Goal: Register for event/course: Sign up to attend an event or enroll in a course

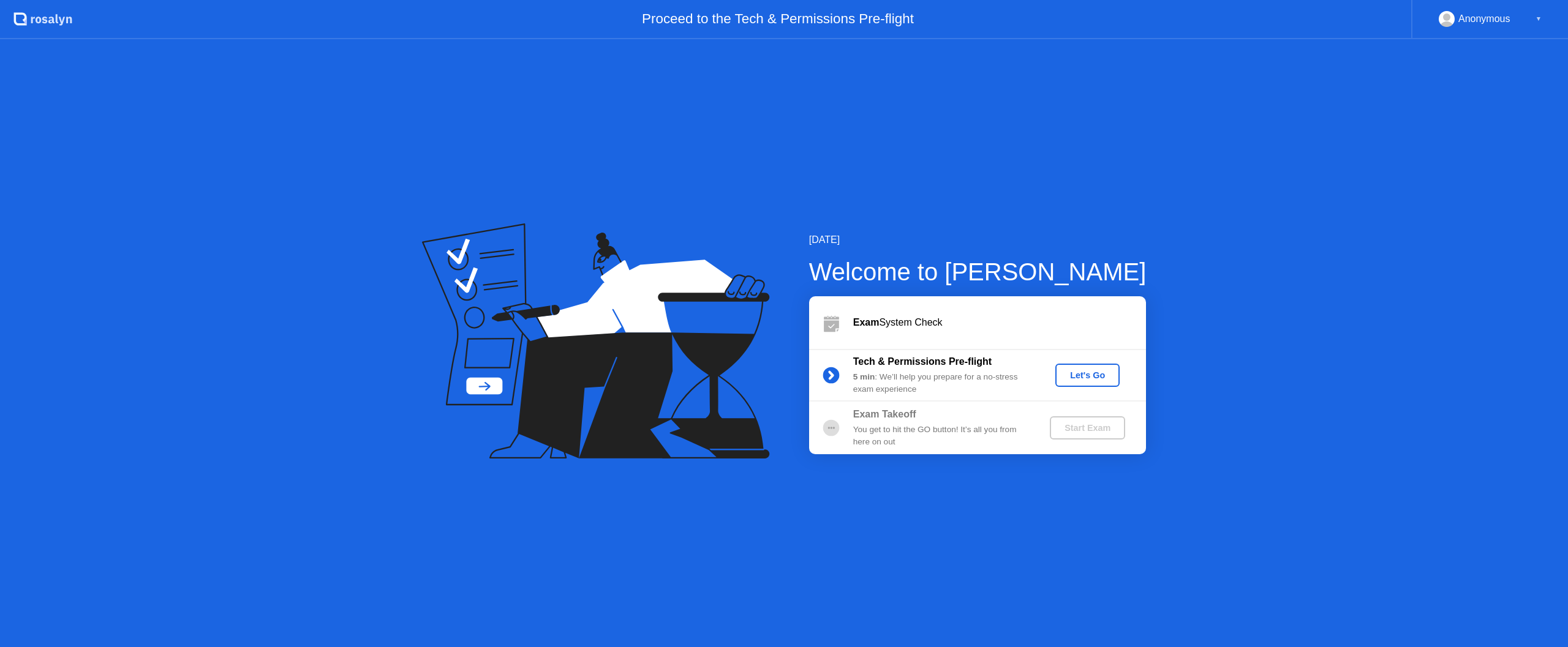
click at [1089, 375] on div "Let's Go" at bounding box center [1087, 375] width 54 height 10
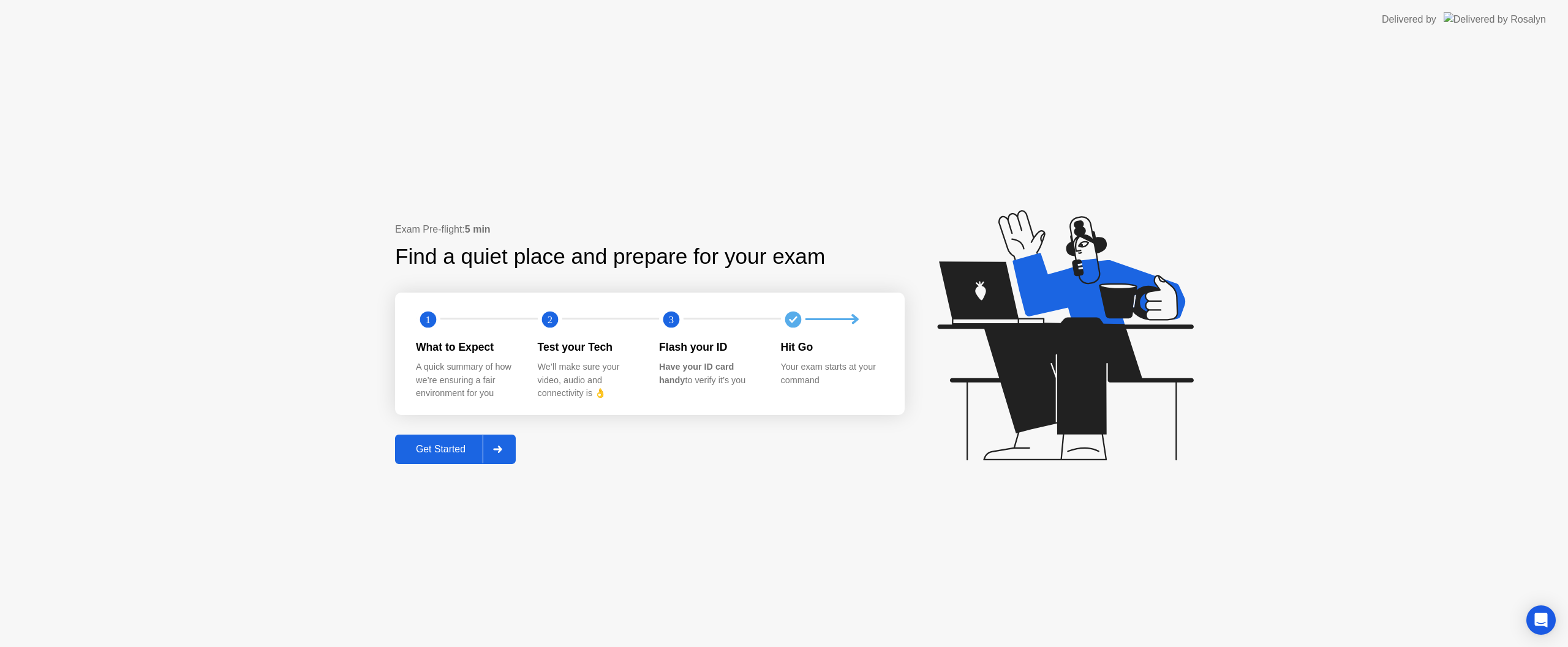
click at [445, 426] on div "Exam Pre-flight: 5 min Find a quiet place and prepare for your exam 1 2 3 What …" at bounding box center [650, 343] width 509 height 242
click at [446, 449] on div "Get Started" at bounding box center [440, 449] width 84 height 11
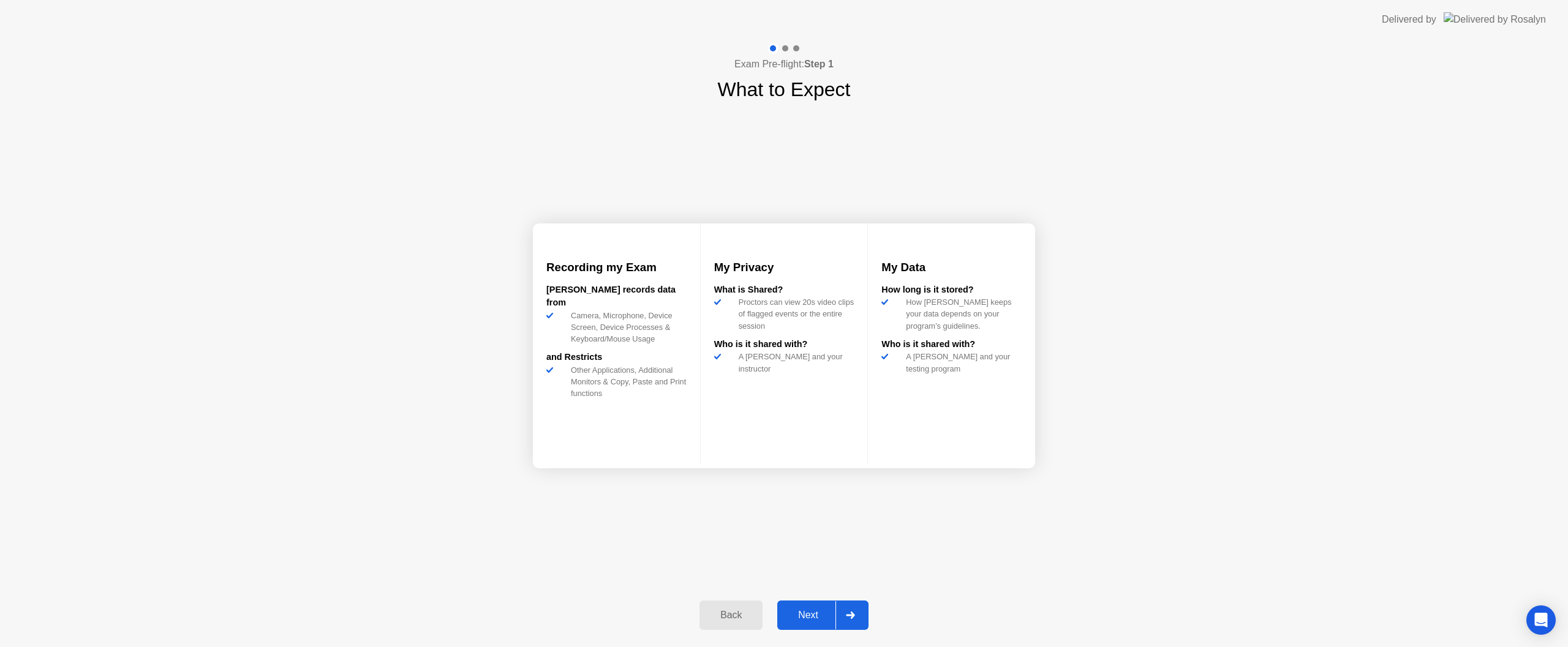
click at [816, 614] on div "Next" at bounding box center [808, 615] width 54 height 11
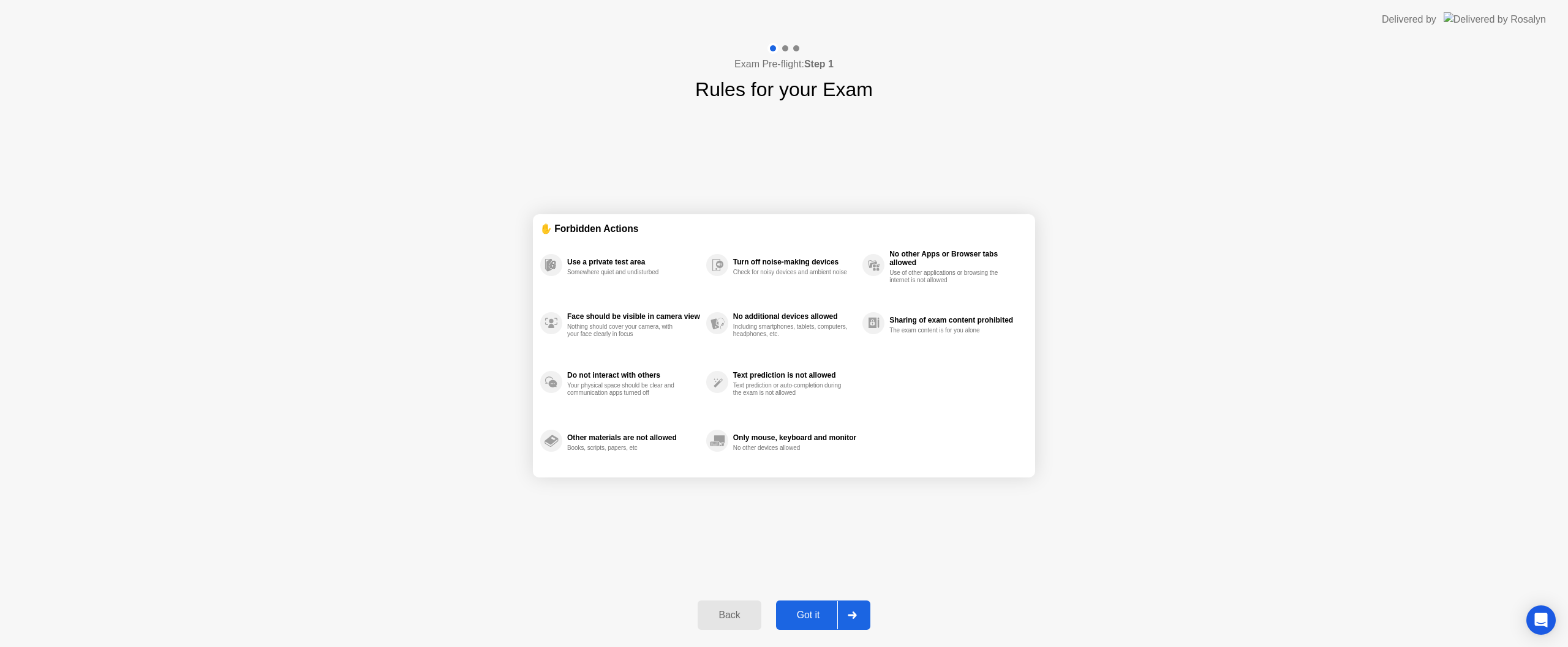
click at [816, 614] on div "Got it" at bounding box center [808, 615] width 57 height 11
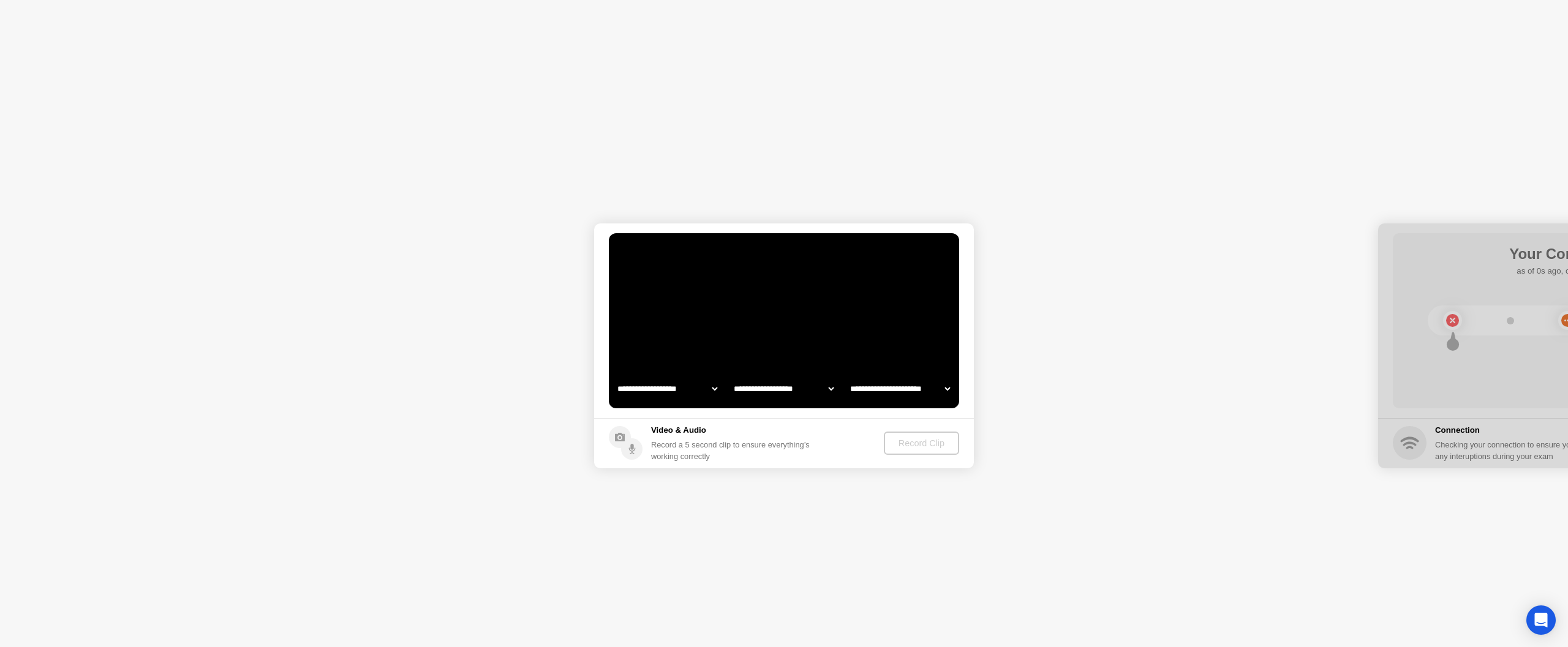
select select "**********"
select select "*******"
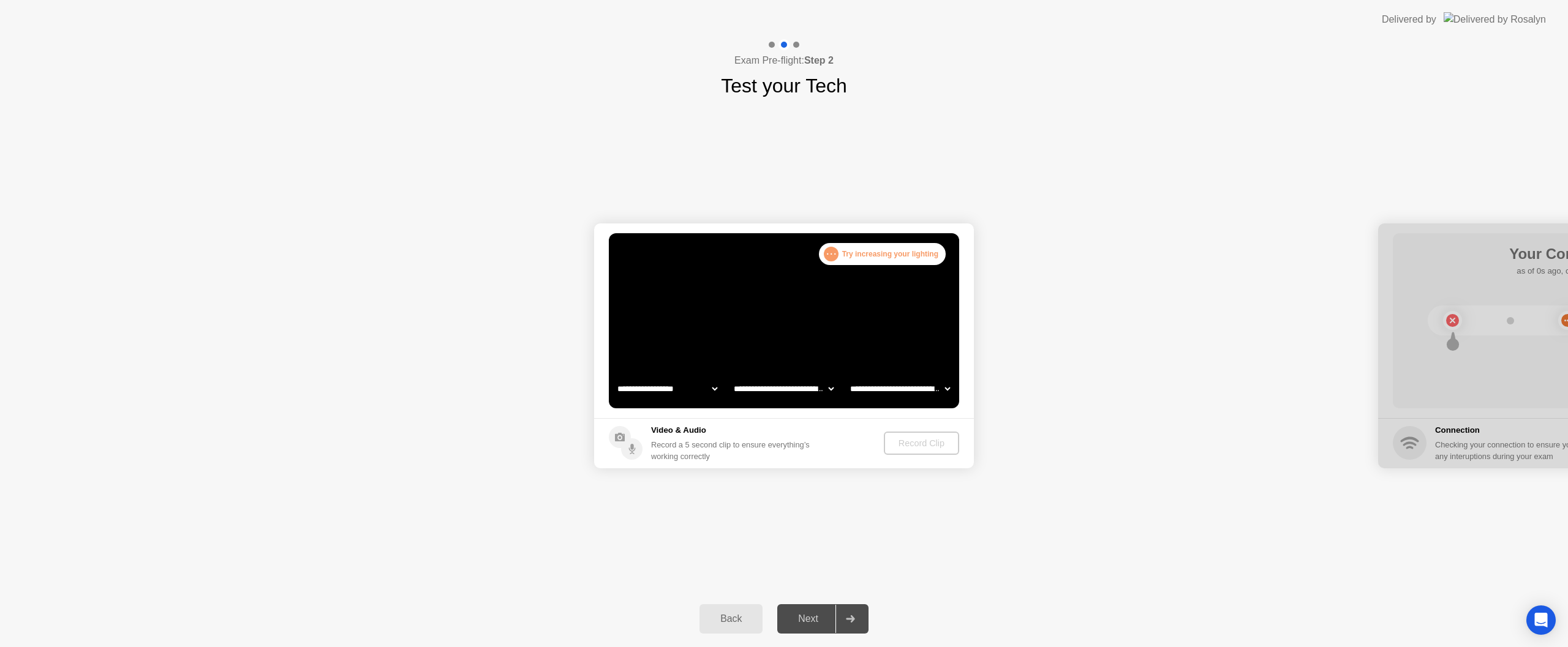
select select "**********"
click at [922, 446] on div "Record Clip" at bounding box center [922, 443] width 66 height 10
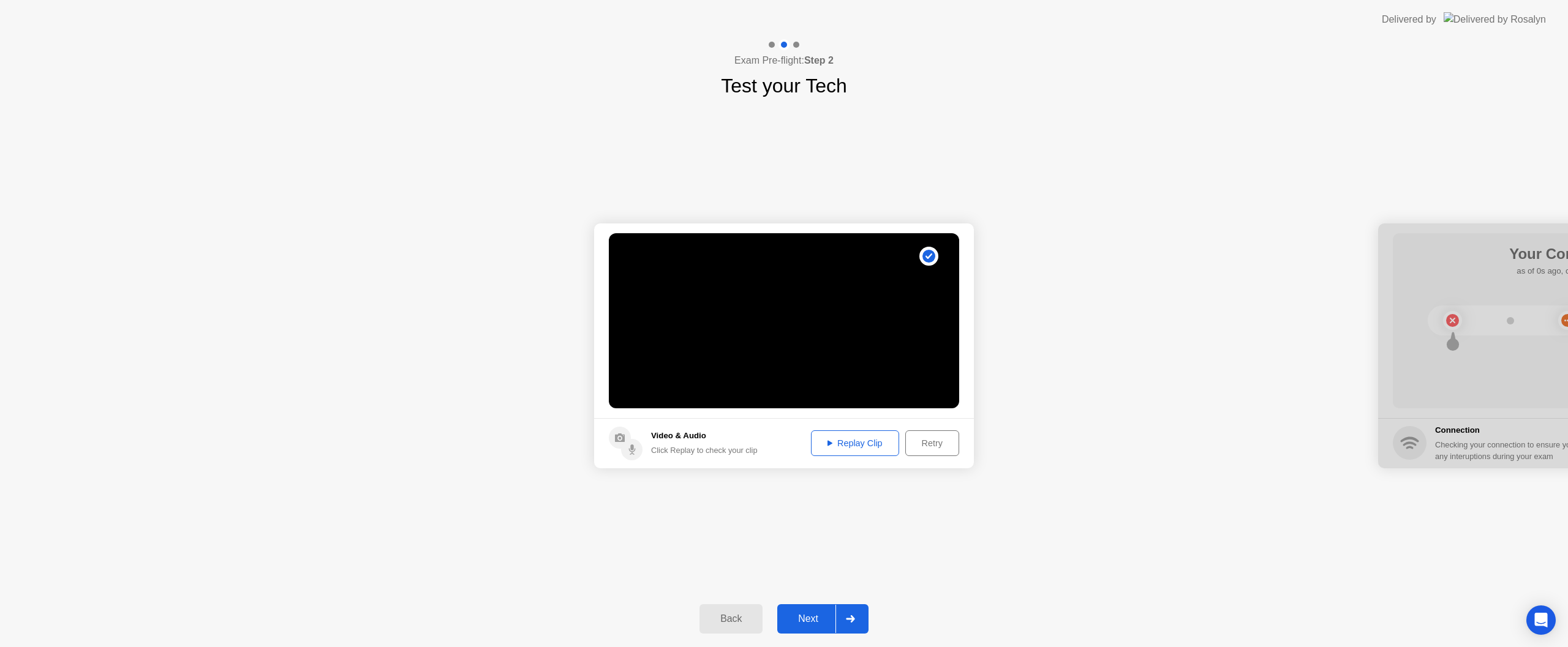
click at [848, 448] on div "Replay Clip" at bounding box center [855, 443] width 79 height 10
click at [814, 623] on div "Next" at bounding box center [808, 618] width 54 height 11
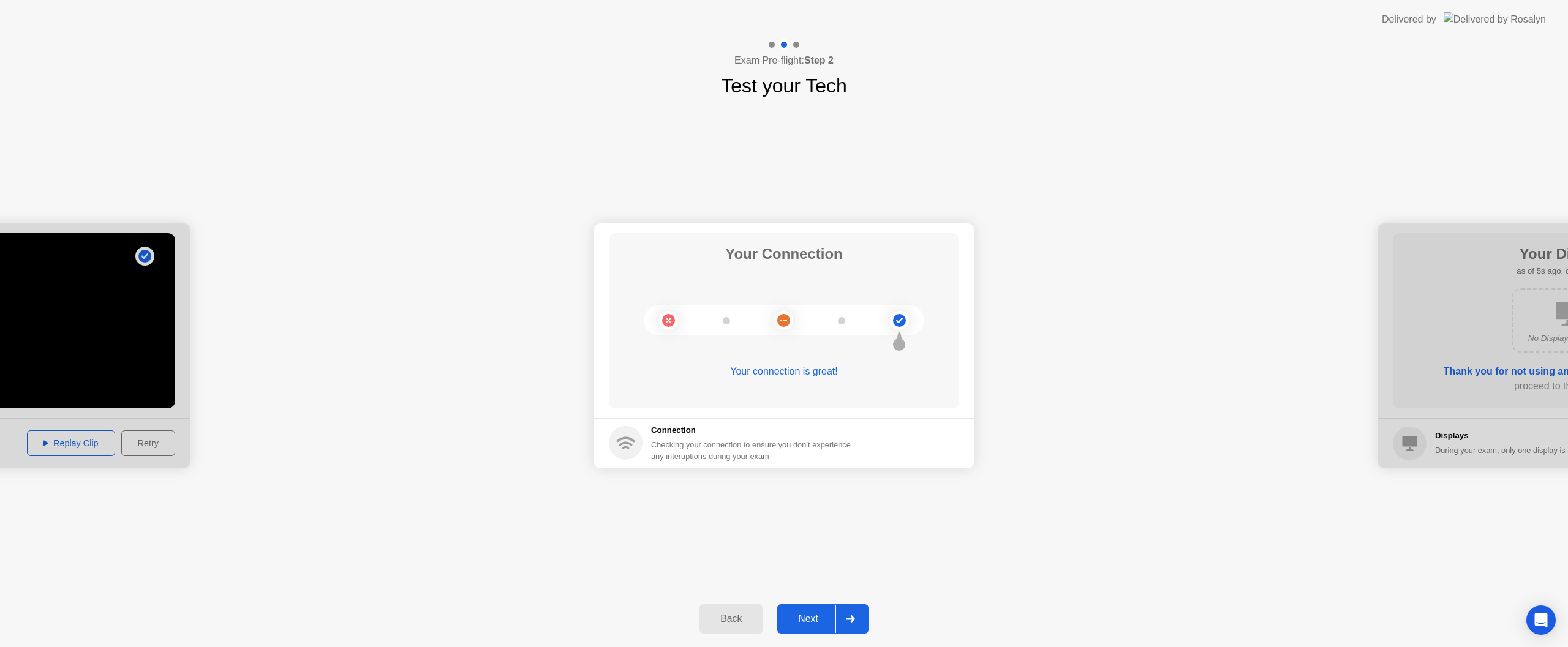
click at [819, 628] on button "Next" at bounding box center [823, 618] width 92 height 29
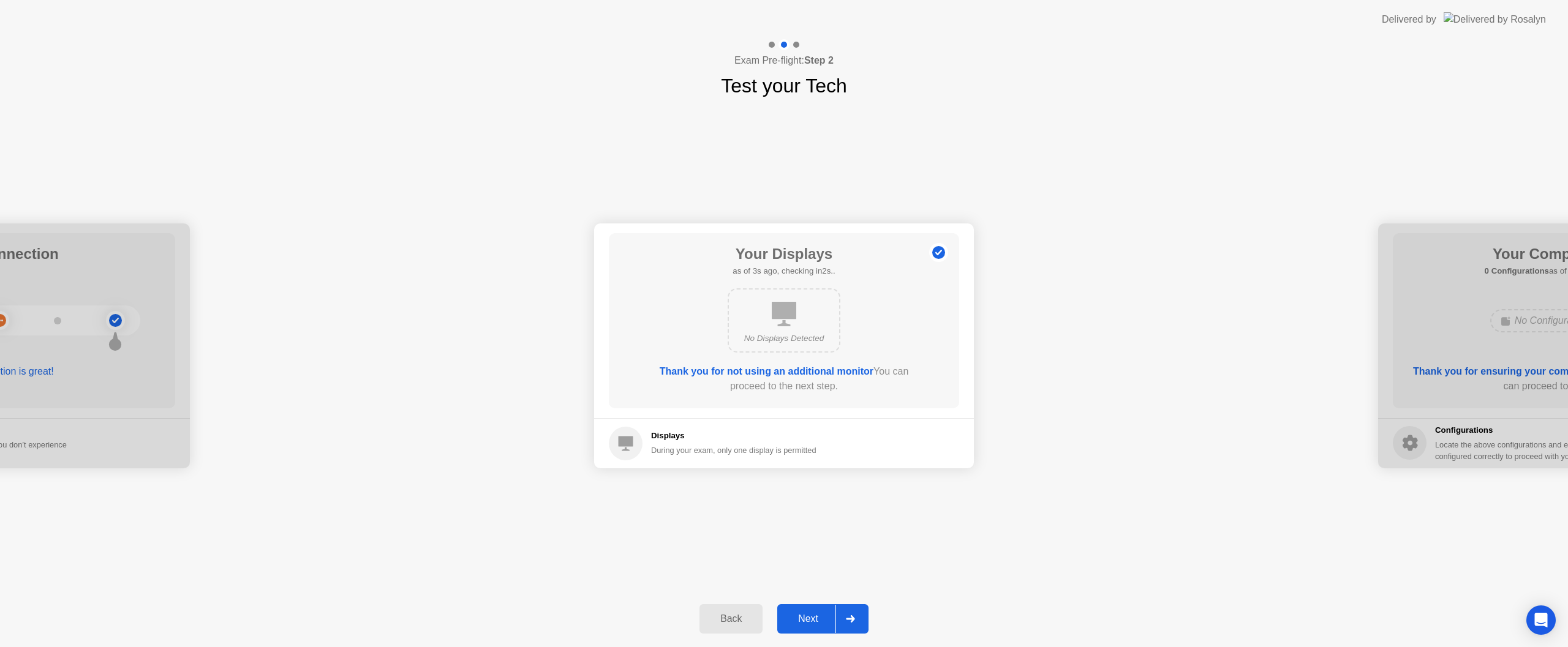
click at [828, 613] on div "Next" at bounding box center [808, 618] width 54 height 11
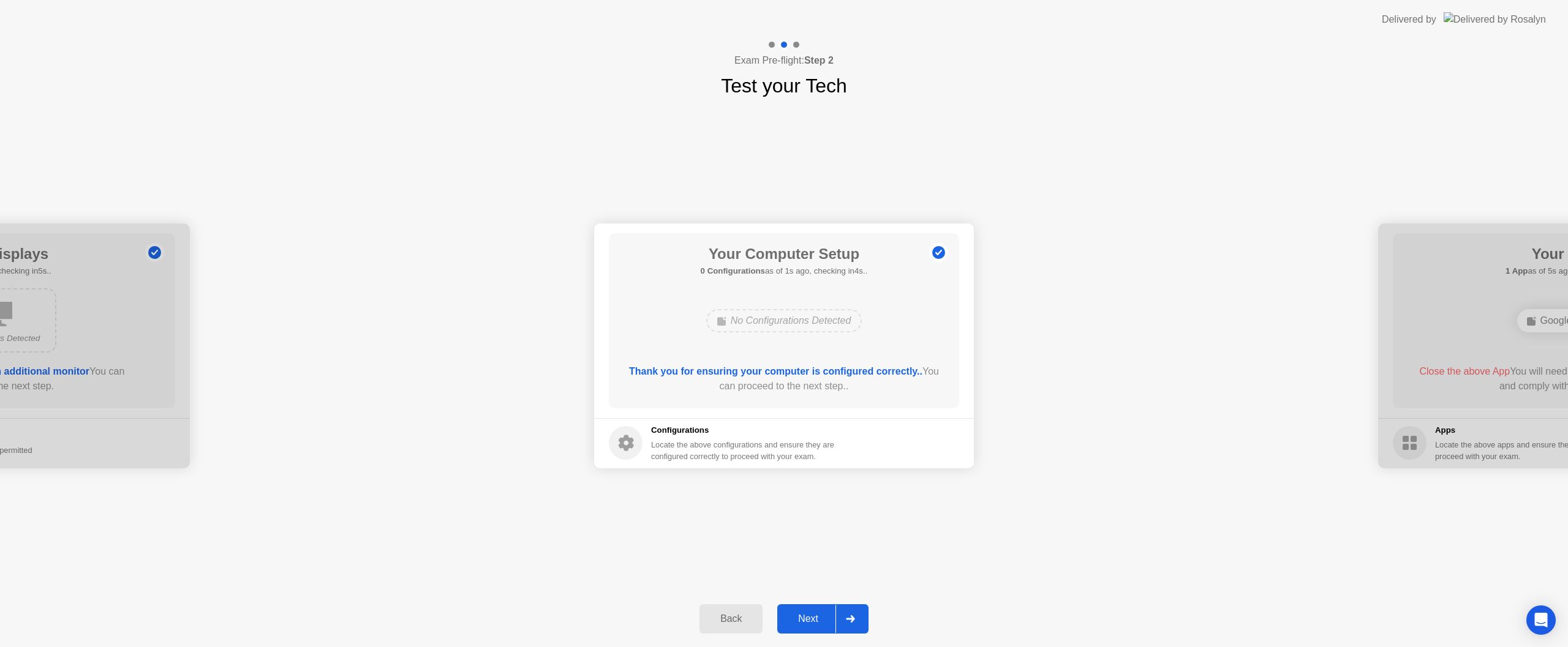
click at [828, 611] on button "Next" at bounding box center [823, 618] width 92 height 29
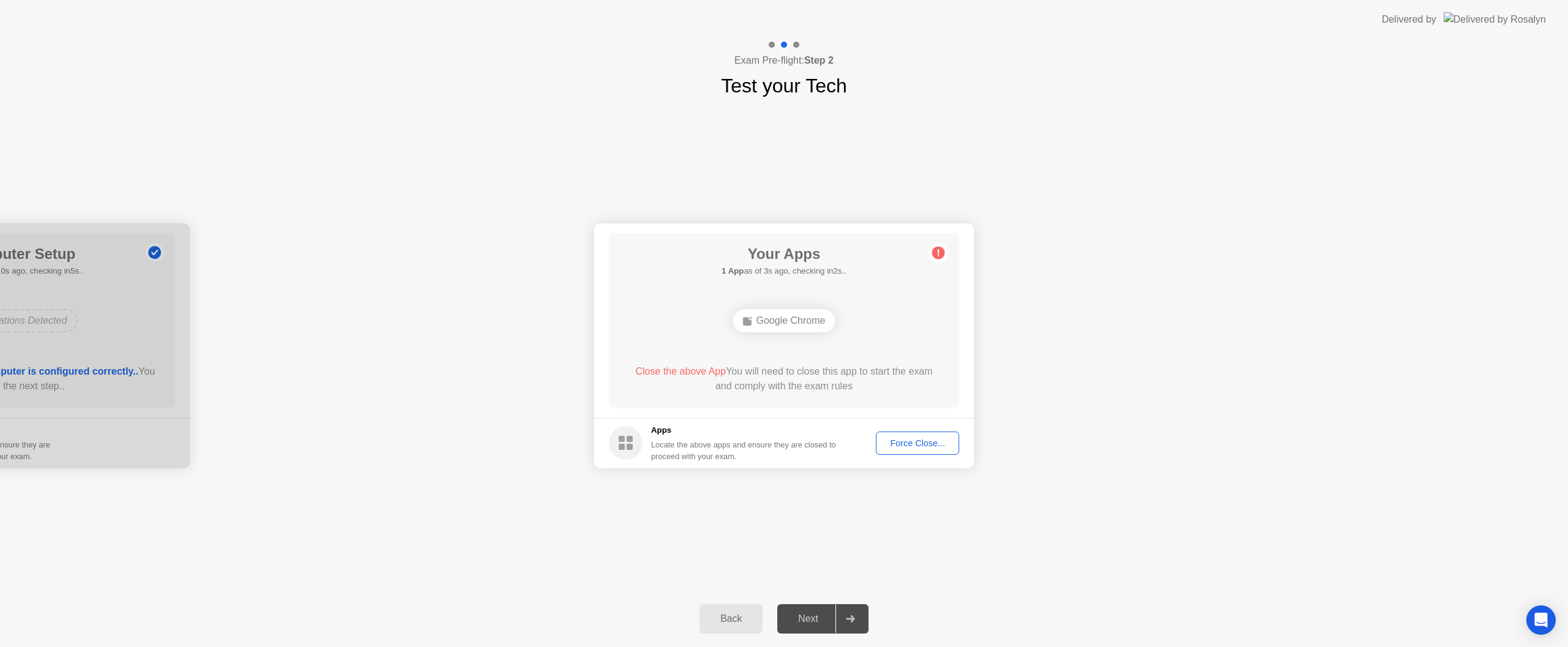
click at [924, 348] on div "Your Apps 1 App as of 3s ago, checking in2s.. Google Chrome Close the above App…" at bounding box center [784, 320] width 351 height 175
click at [858, 343] on div "Your Apps Searching for disallowed apps... Google Chrome Close the above App Yo…" at bounding box center [784, 320] width 351 height 175
click at [920, 446] on div "Force Close..." at bounding box center [917, 443] width 74 height 10
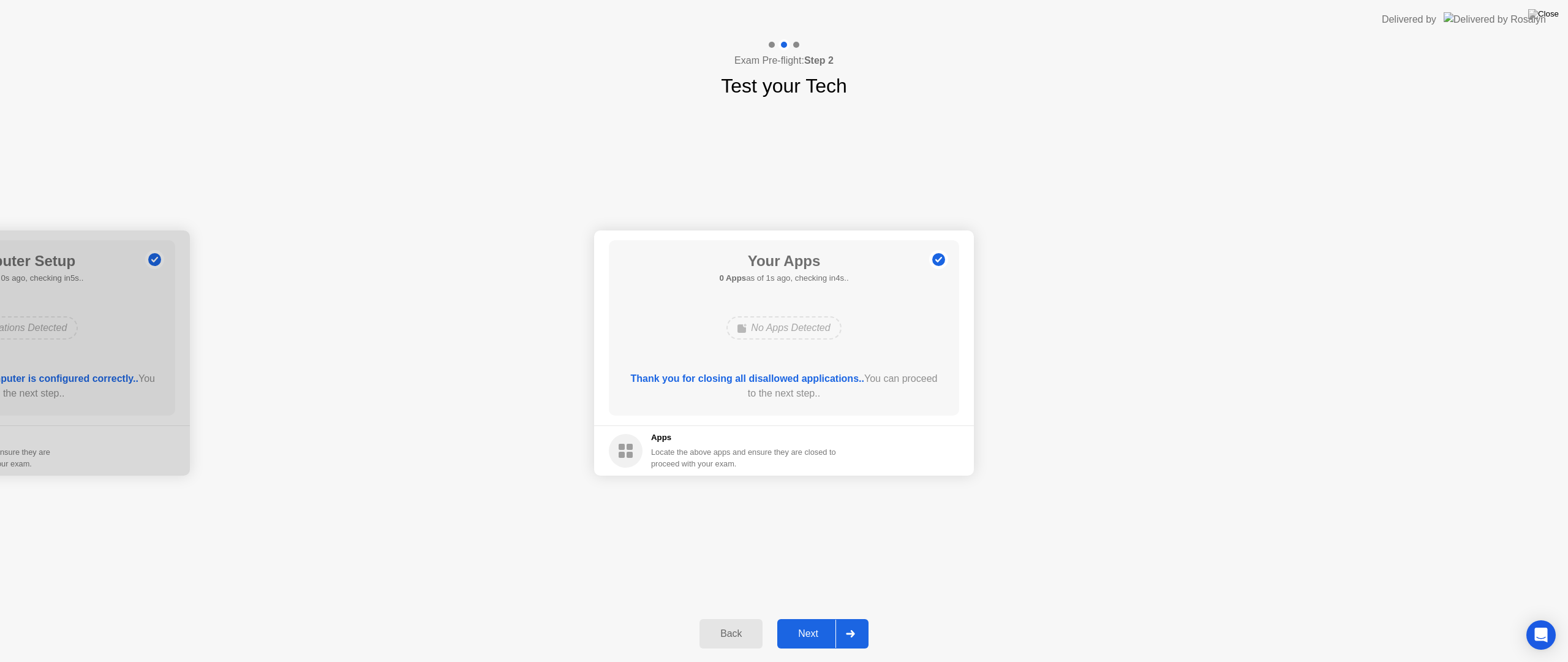
click at [806, 635] on div "Next" at bounding box center [808, 633] width 54 height 11
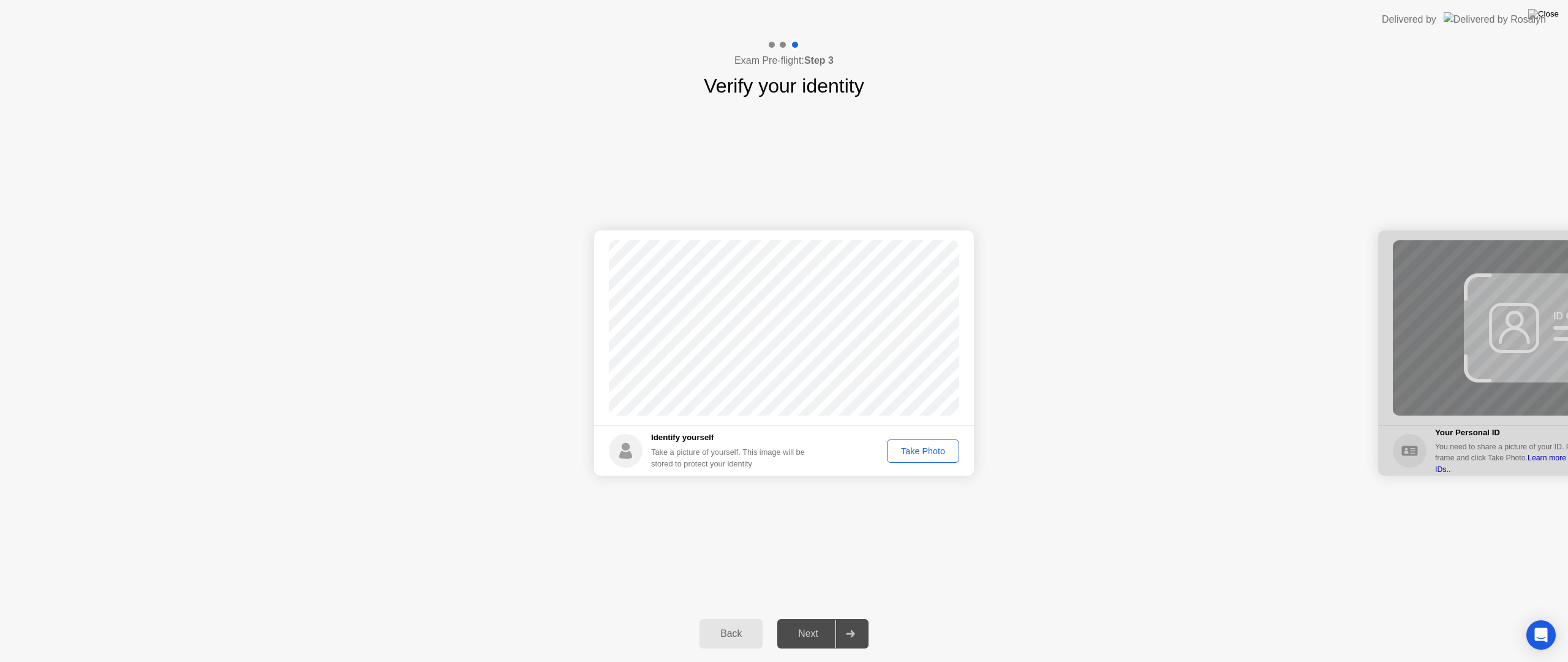
click at [913, 453] on div "Take Photo" at bounding box center [923, 451] width 64 height 10
click at [811, 636] on div "Next" at bounding box center [808, 633] width 54 height 11
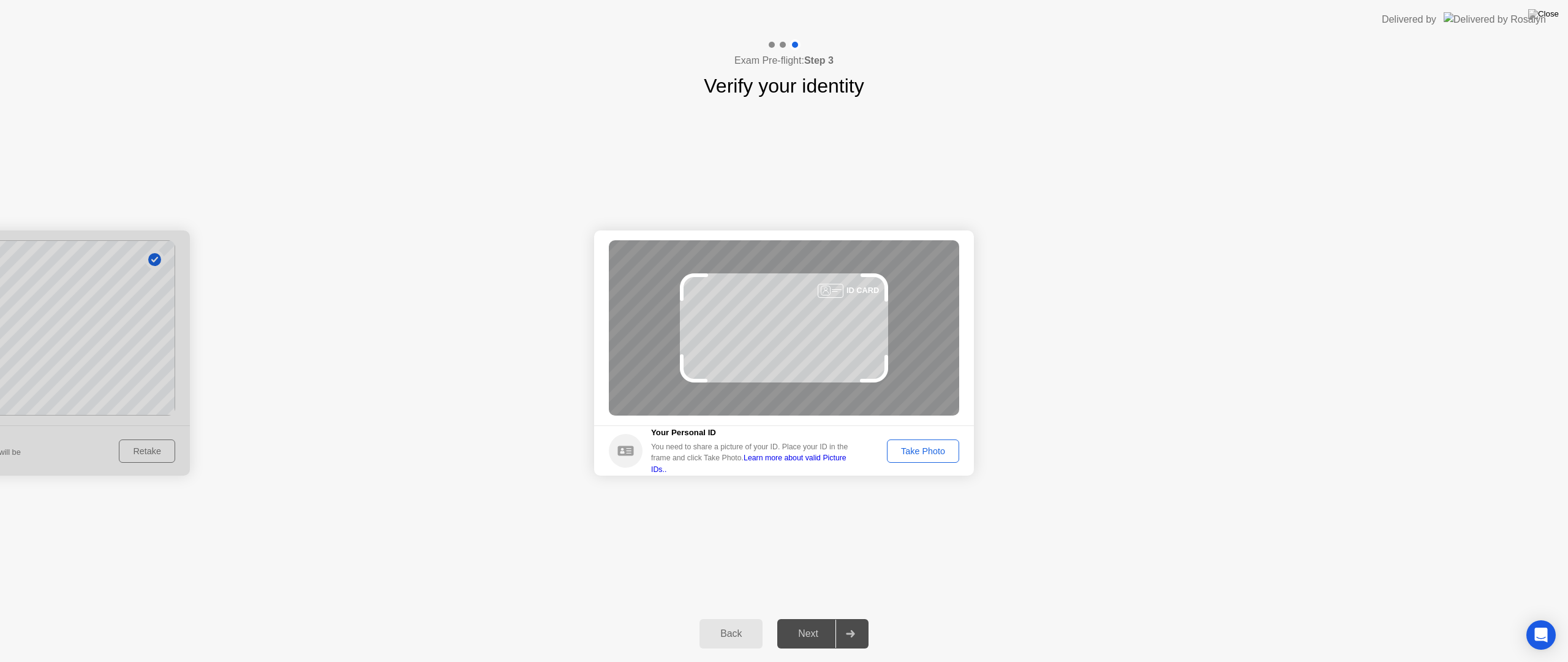
click at [941, 449] on div "Take Photo" at bounding box center [923, 451] width 64 height 10
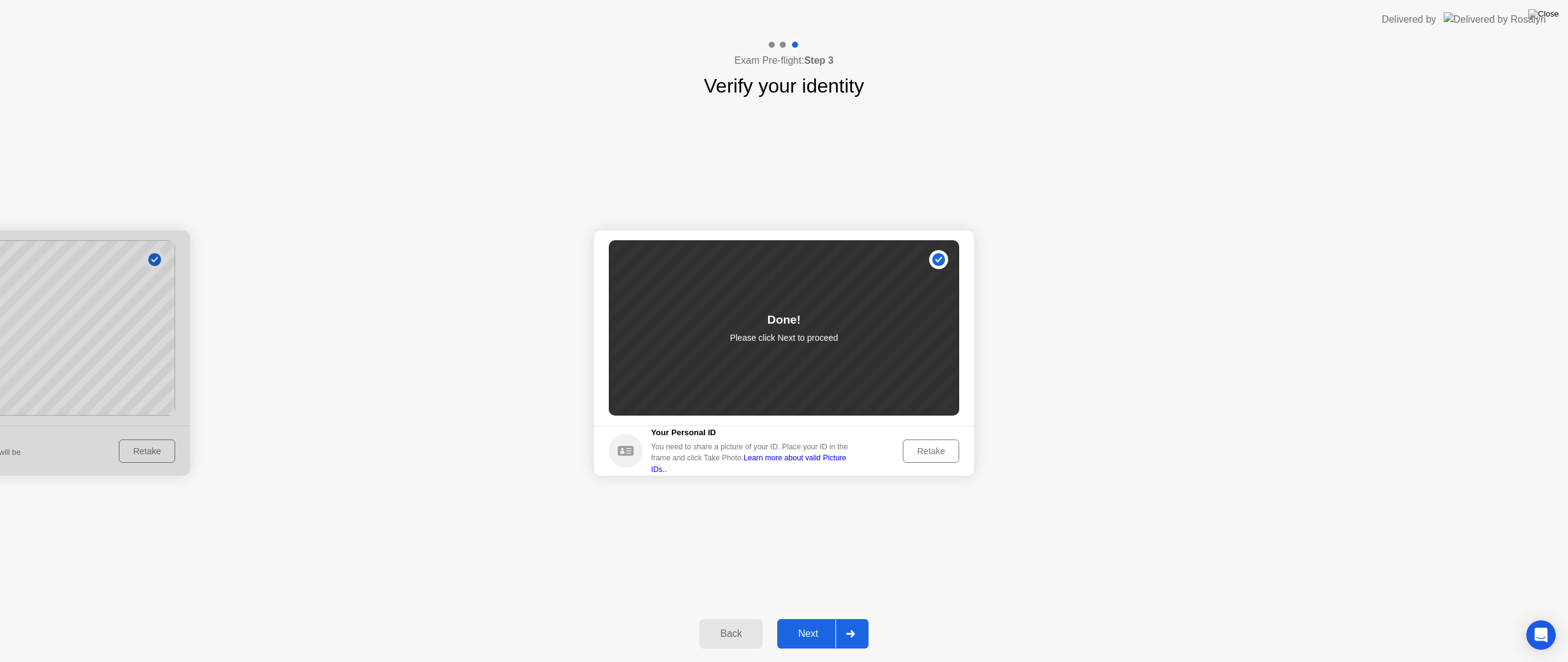
click at [815, 633] on div "Next" at bounding box center [808, 633] width 54 height 11
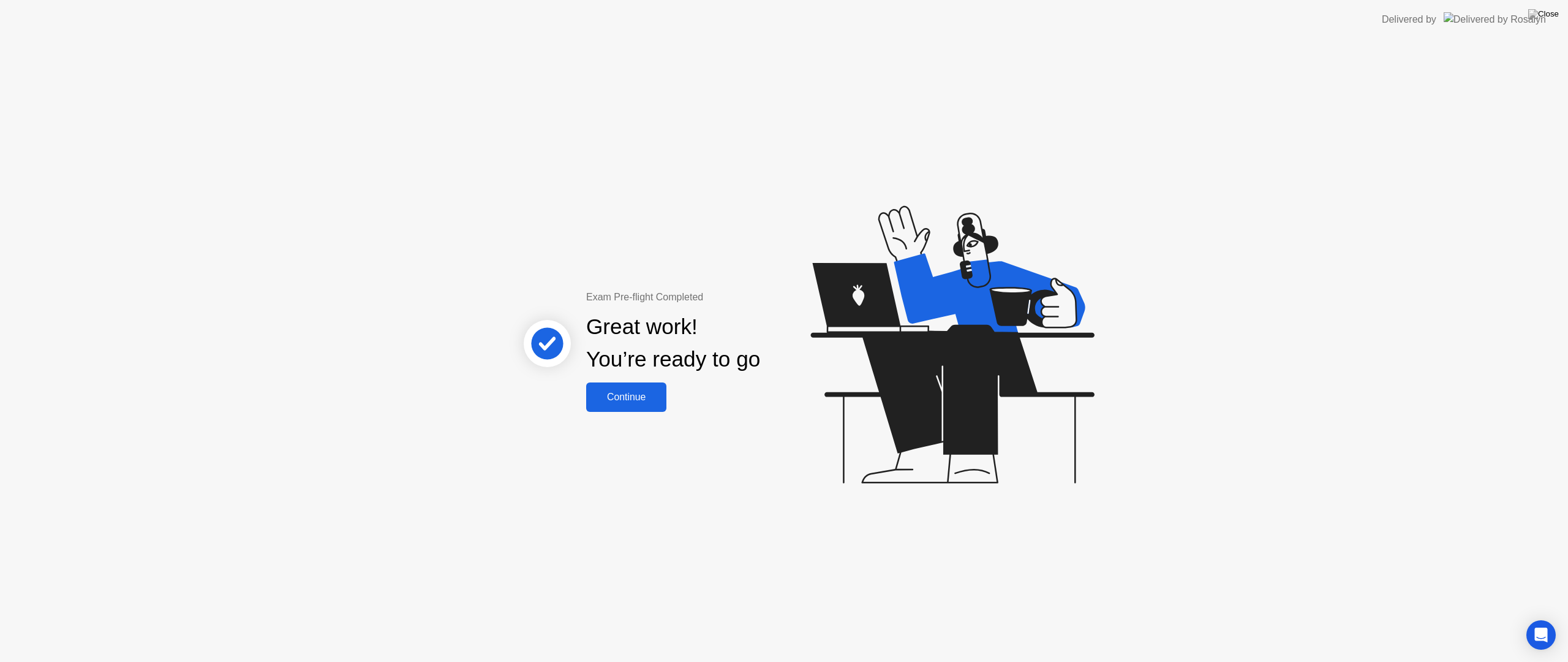
click at [641, 402] on div "Continue" at bounding box center [626, 396] width 73 height 11
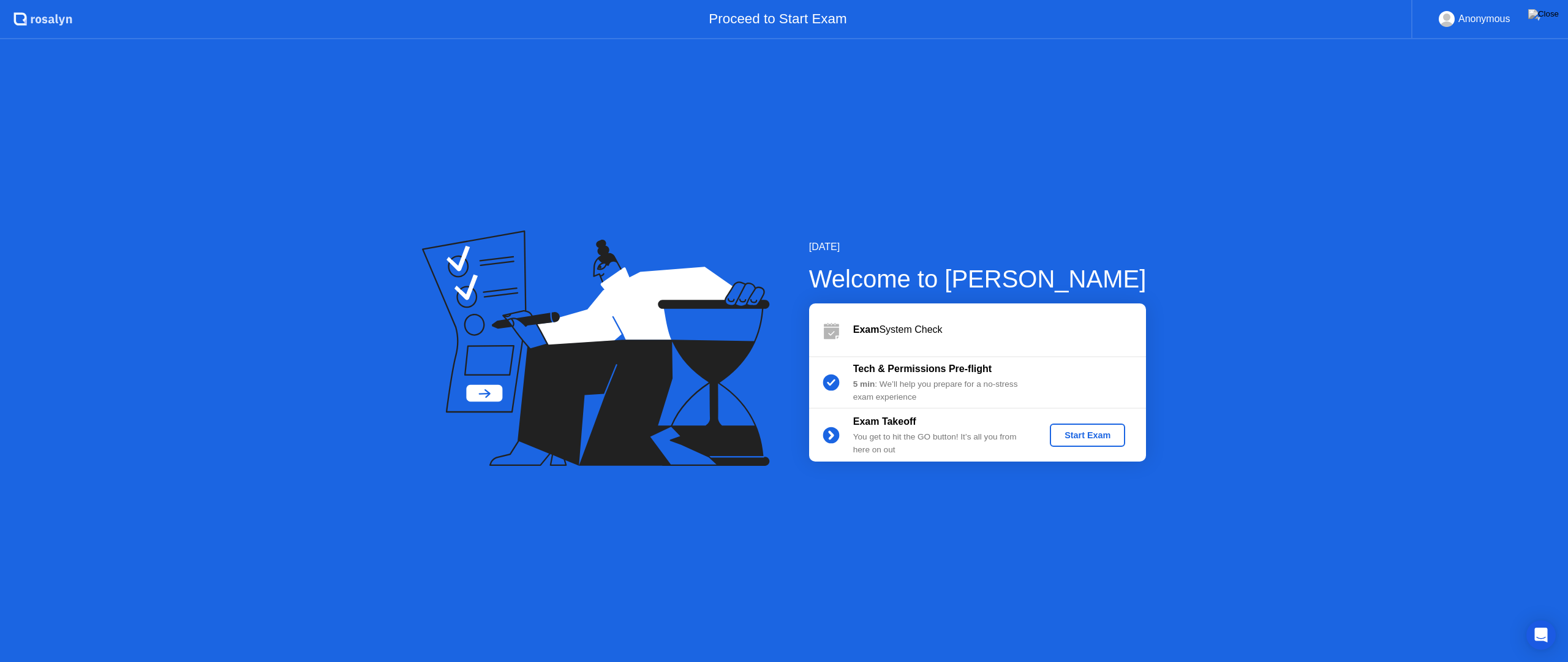
click at [1092, 434] on div "Start Exam" at bounding box center [1087, 435] width 66 height 10
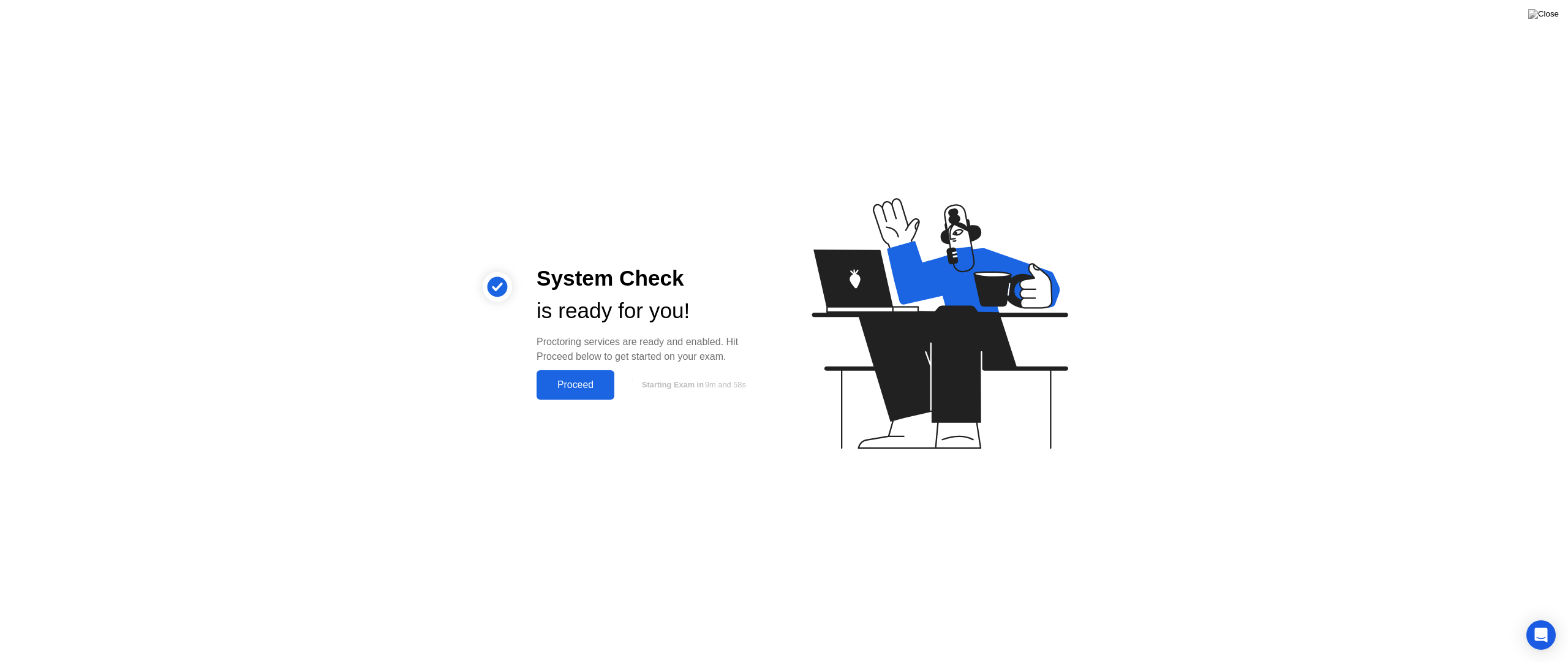
click at [579, 386] on div "Proceed" at bounding box center [575, 384] width 70 height 11
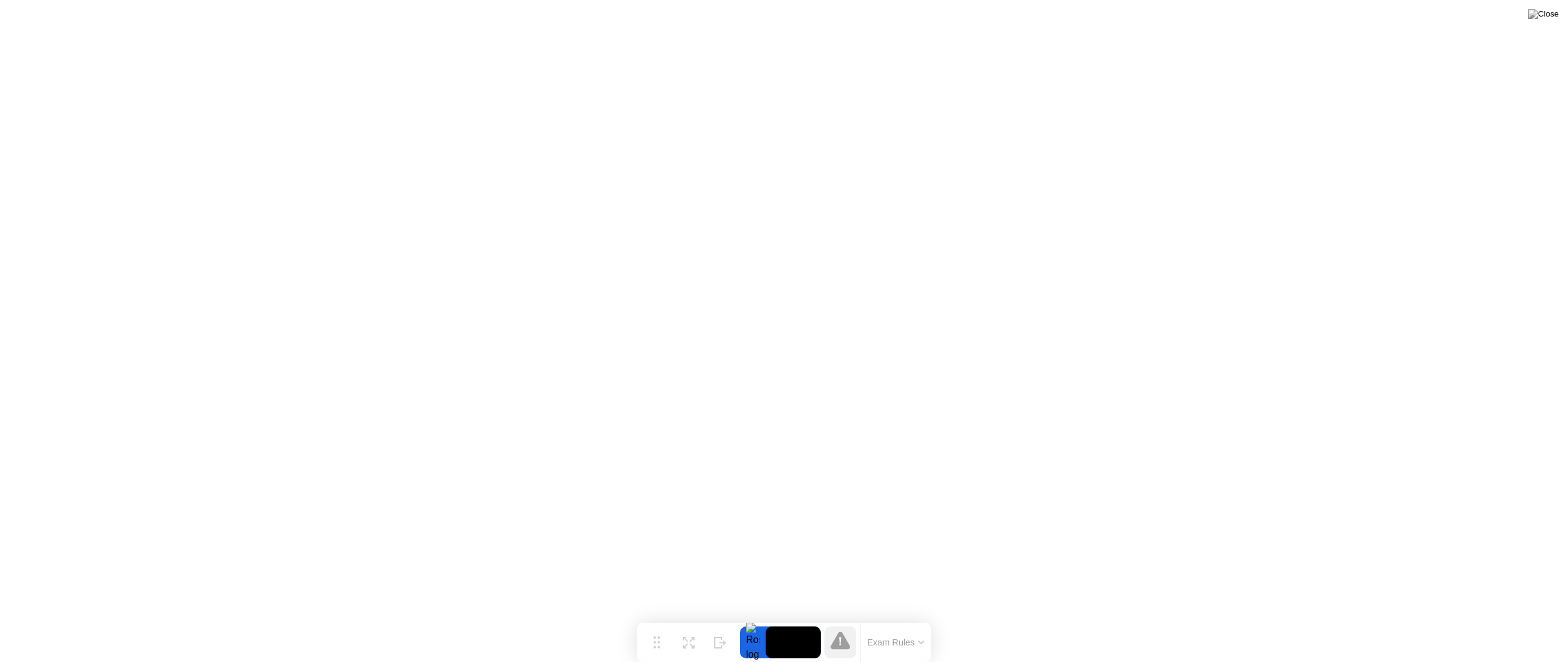
click at [1559, 14] on button at bounding box center [1543, 14] width 36 height 16
click at [1545, 22] on button at bounding box center [1543, 14] width 36 height 16
click at [1556, 18] on img at bounding box center [1543, 14] width 31 height 10
